Goal: Task Accomplishment & Management: Use online tool/utility

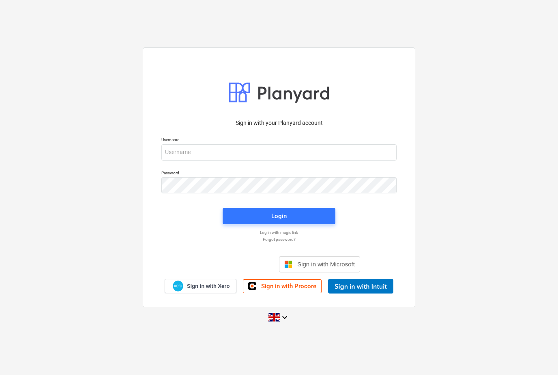
click at [171, 144] on p "Username" at bounding box center [279, 140] width 235 height 7
click at [171, 161] on input "email" at bounding box center [279, 152] width 235 height 16
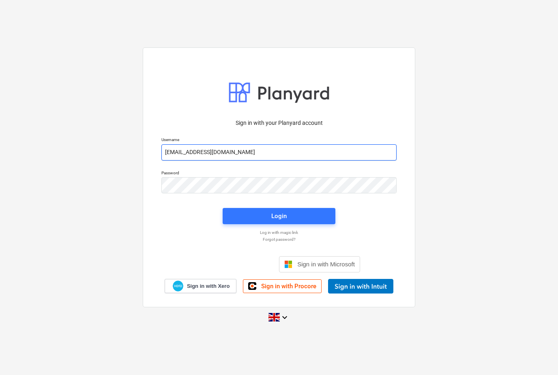
type input "[EMAIL_ADDRESS][DOMAIN_NAME]"
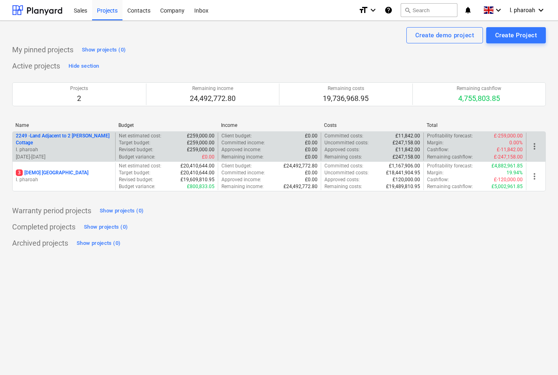
click at [81, 138] on p "2249 - Land Adjacent to 2 [PERSON_NAME] Cottage" at bounding box center [64, 140] width 96 height 14
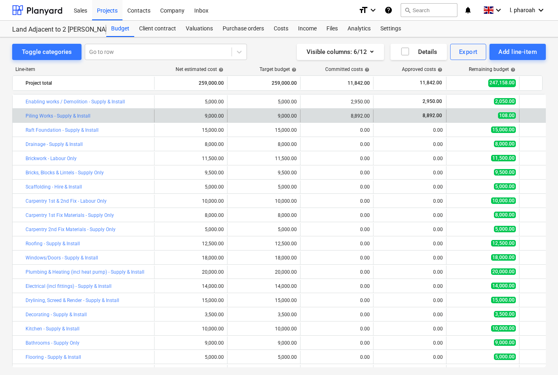
click at [54, 110] on div "bar_chart Piling Works - Supply & Install" at bounding box center [88, 116] width 125 height 13
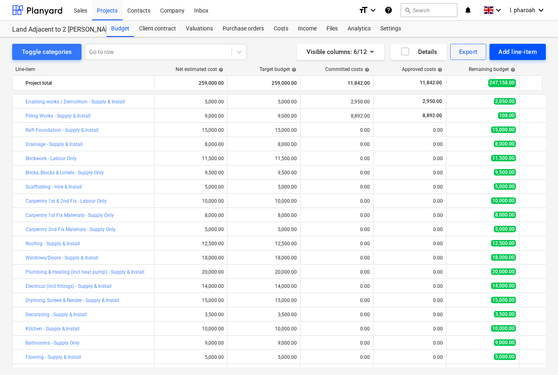
click at [525, 52] on div "Add line-item" at bounding box center [518, 52] width 39 height 11
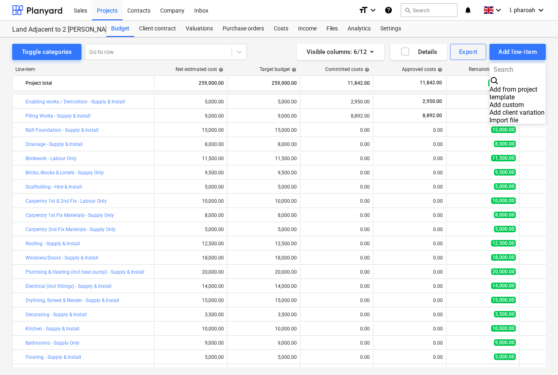
click at [102, 127] on div at bounding box center [279, 187] width 558 height 375
click at [278, 27] on div "Costs" at bounding box center [281, 29] width 24 height 16
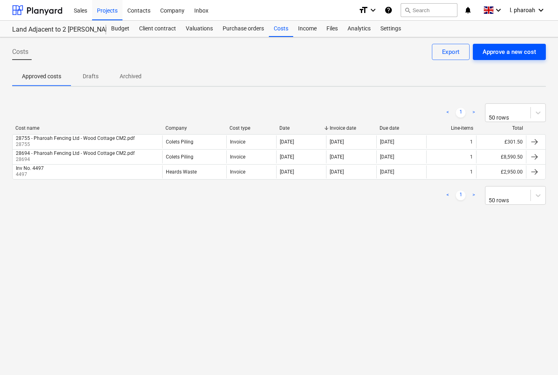
click at [520, 56] on div "Approve a new cost" at bounding box center [510, 52] width 54 height 11
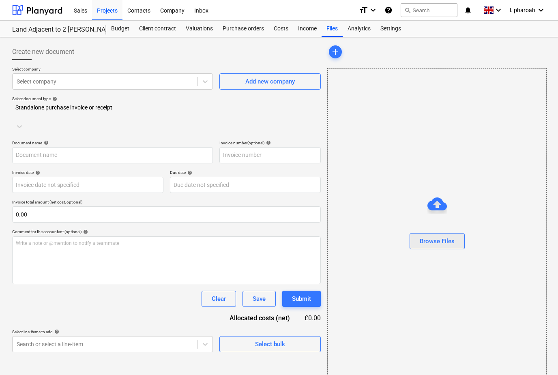
click at [449, 247] on div "Browse Files" at bounding box center [437, 241] width 35 height 11
type input "28694 - Pharoah Fencing Ltd - Wood Cottage CM2.pdf"
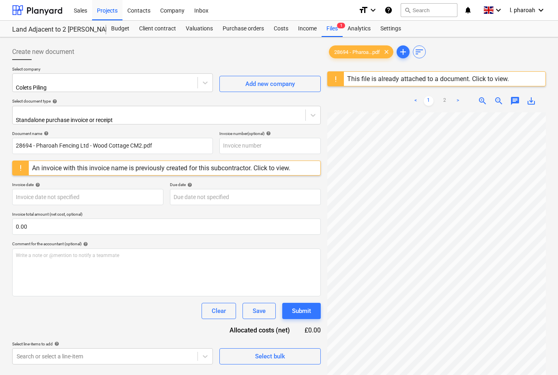
click at [517, 53] on div "28694 - Pharoa...pdf clear add sort" at bounding box center [437, 52] width 219 height 16
click at [388, 50] on span "clear" at bounding box center [387, 52] width 10 height 10
